Goal: Transaction & Acquisition: Book appointment/travel/reservation

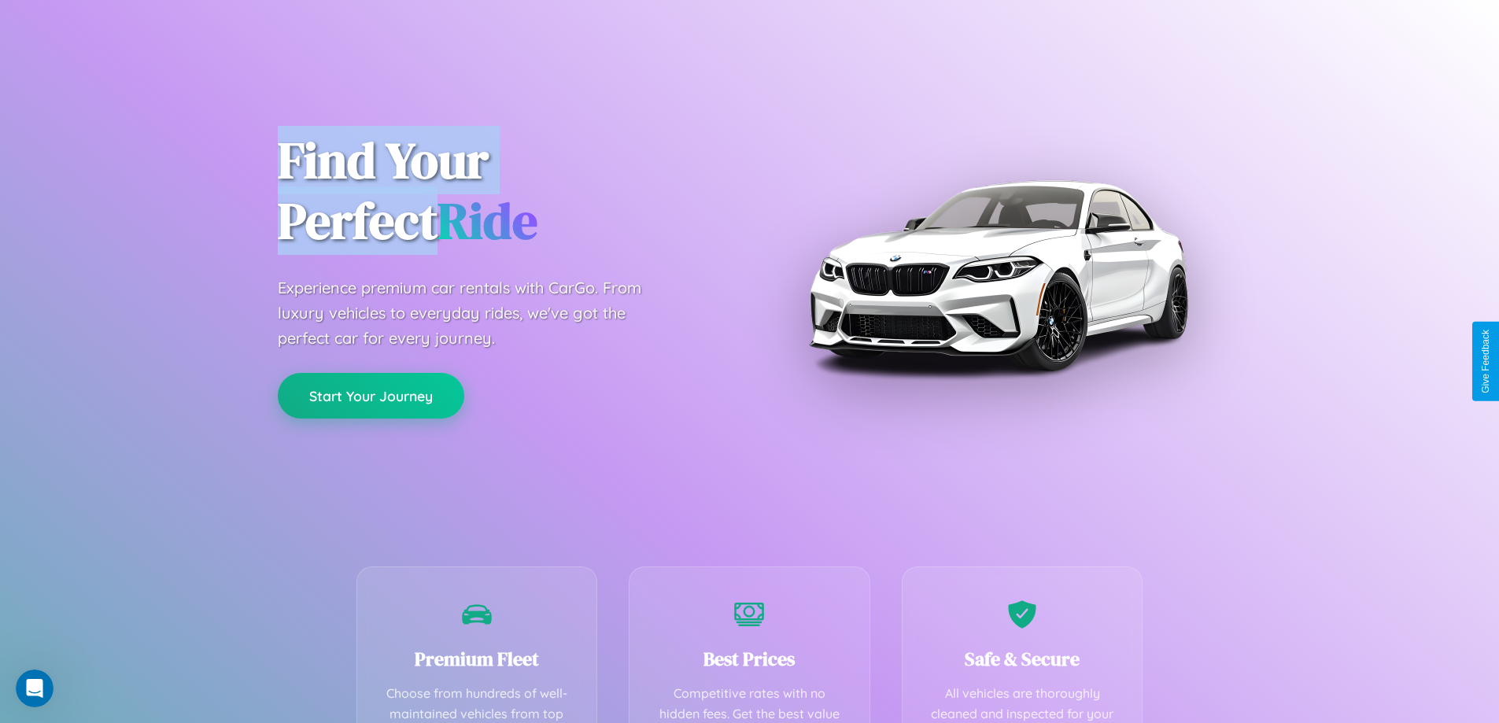
click at [371, 396] on button "Start Your Journey" at bounding box center [371, 396] width 187 height 46
click at [371, 395] on button "Start Your Journey" at bounding box center [371, 396] width 187 height 46
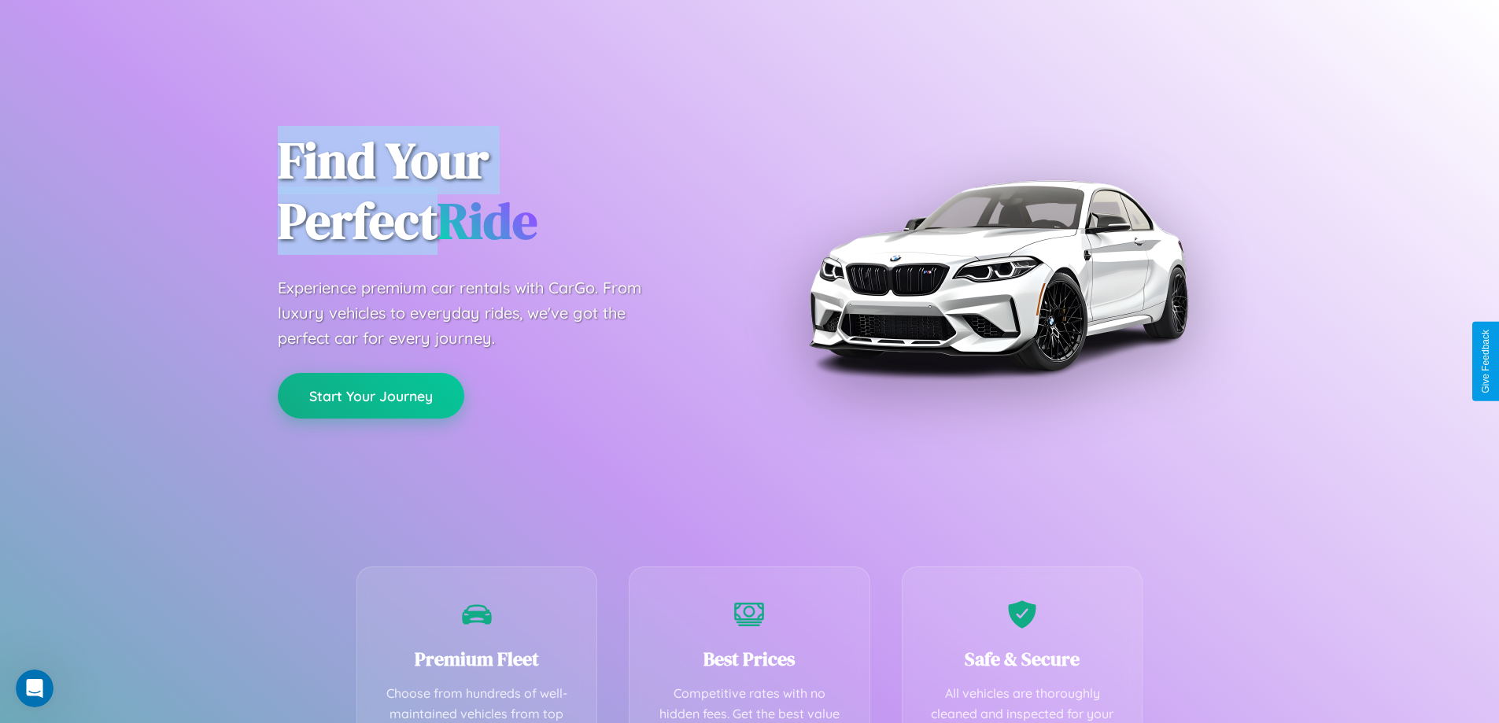
click at [371, 395] on button "Start Your Journey" at bounding box center [371, 396] width 187 height 46
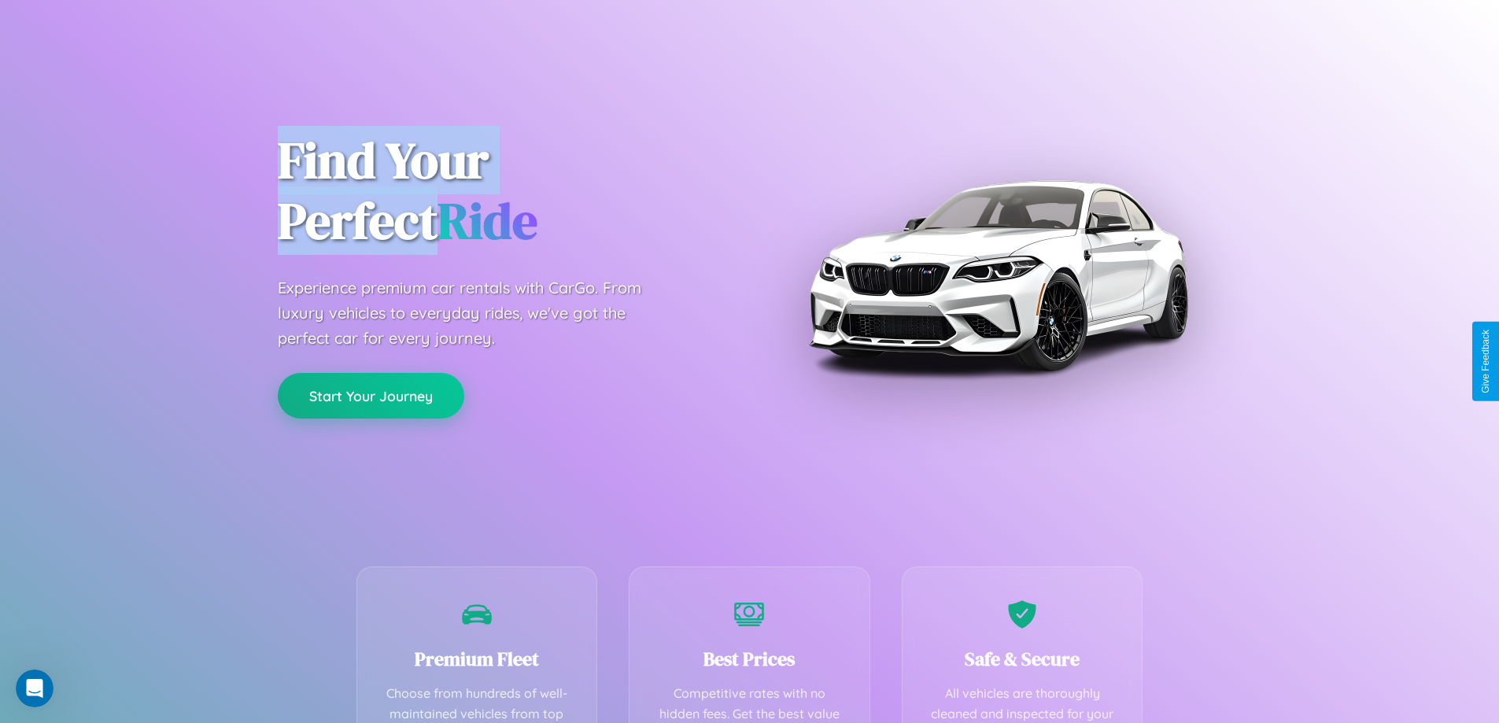
click at [371, 395] on button "Start Your Journey" at bounding box center [371, 396] width 187 height 46
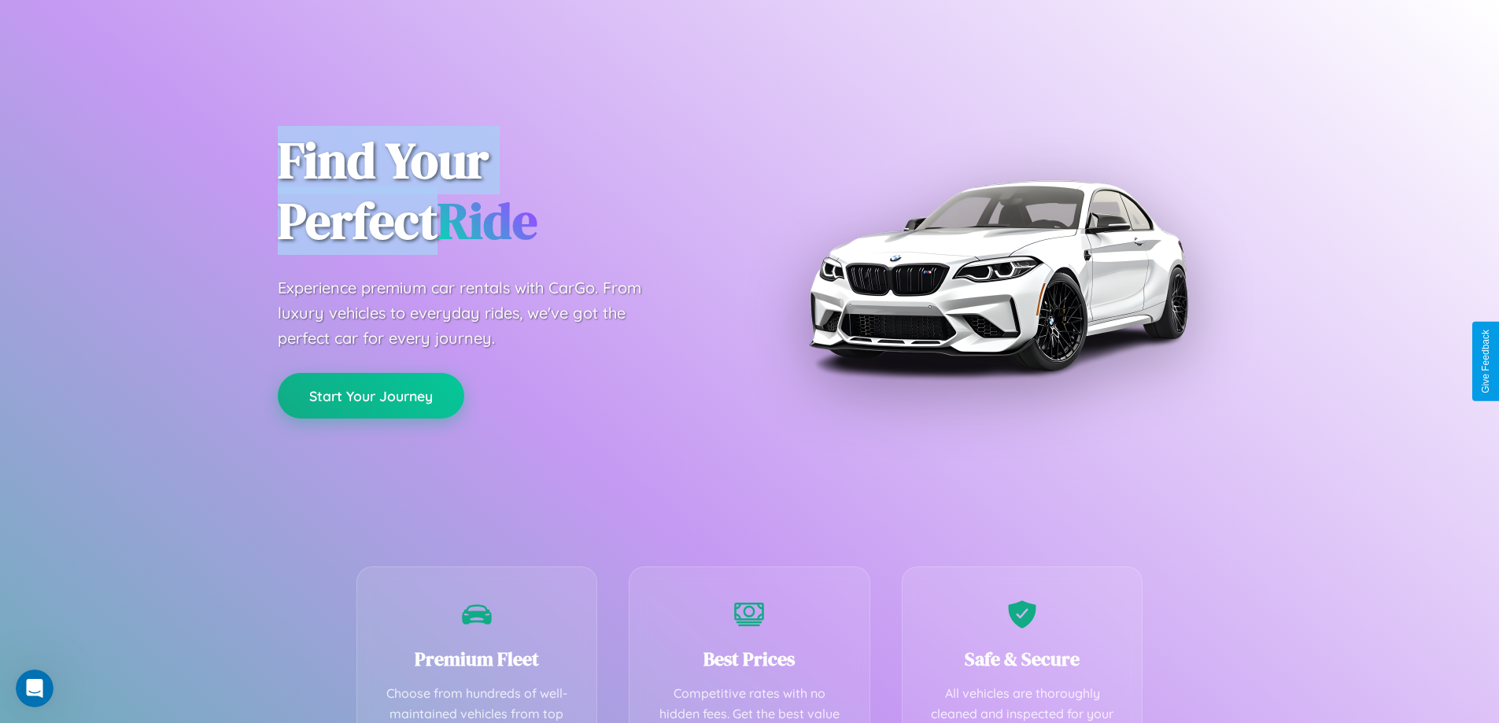
click at [371, 395] on button "Start Your Journey" at bounding box center [371, 396] width 187 height 46
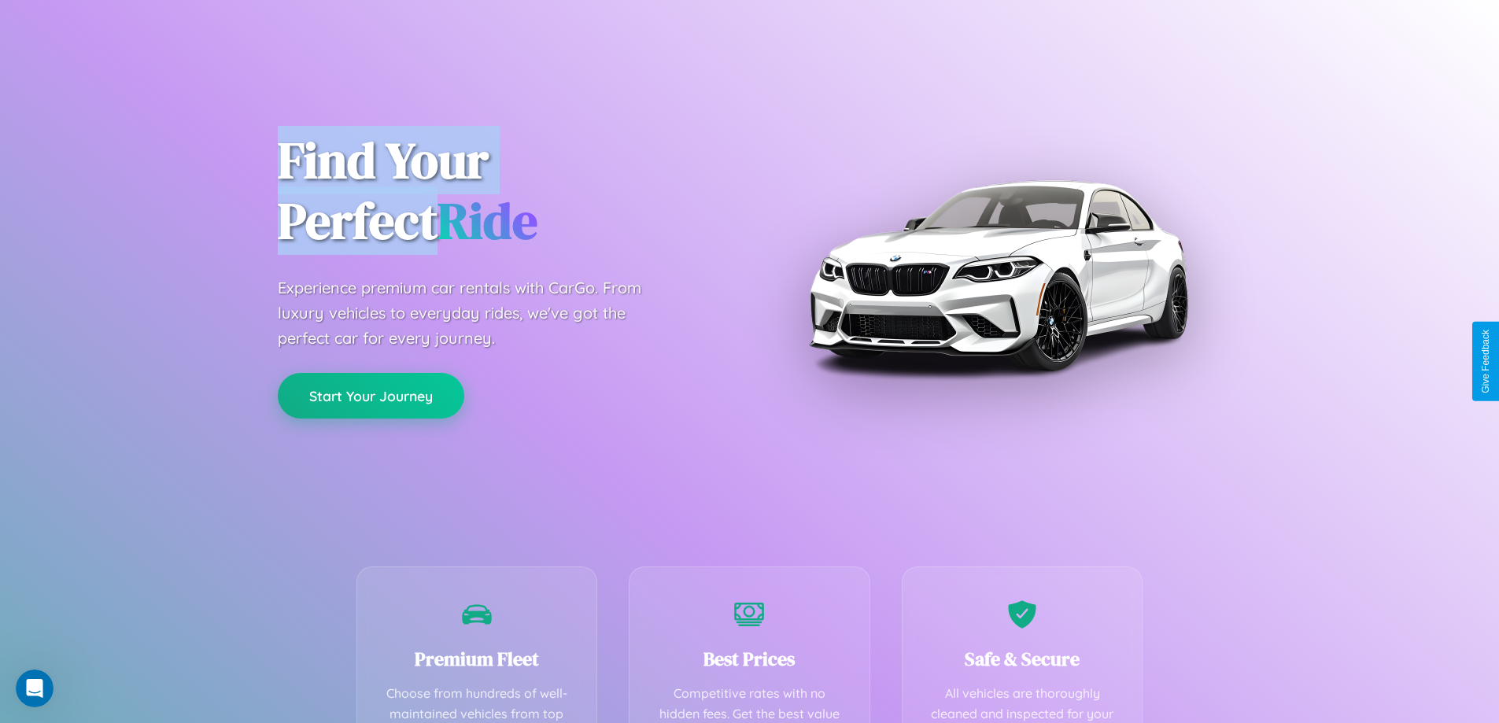
click at [371, 395] on button "Start Your Journey" at bounding box center [371, 396] width 187 height 46
